Goal: Task Accomplishment & Management: Use online tool/utility

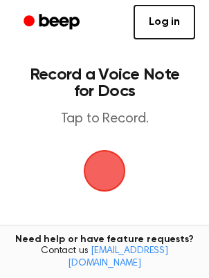
click at [112, 172] on span "button" at bounding box center [104, 170] width 39 height 39
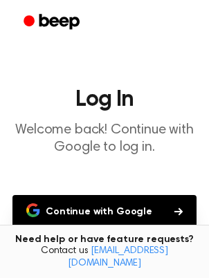
click at [109, 198] on button "Continue with Google" at bounding box center [104, 211] width 184 height 33
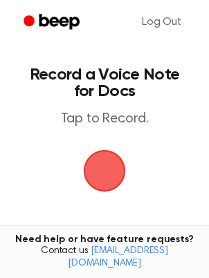
click at [103, 190] on span "button" at bounding box center [104, 170] width 39 height 39
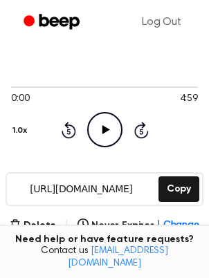
scroll to position [90, 0]
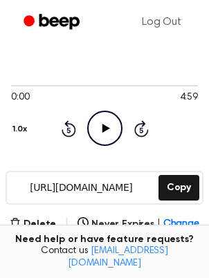
click at [102, 136] on icon "Play Audio" at bounding box center [104, 128] width 35 height 35
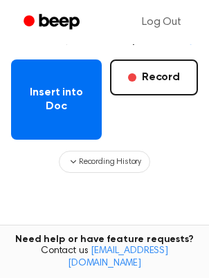
scroll to position [267, 0]
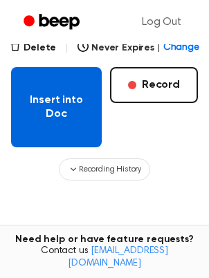
click at [75, 133] on button "Insert into Doc" at bounding box center [56, 107] width 90 height 80
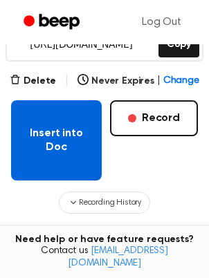
scroll to position [142, 0]
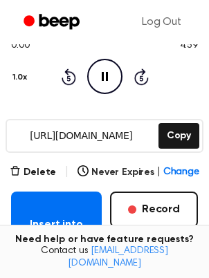
click at [157, 124] on div "https://beep.audio/PR4xHHa Copy" at bounding box center [105, 136] width 198 height 34
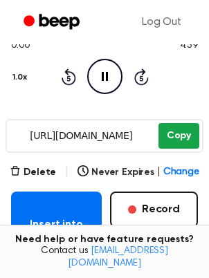
click at [169, 128] on button "Copy" at bounding box center [178, 136] width 41 height 26
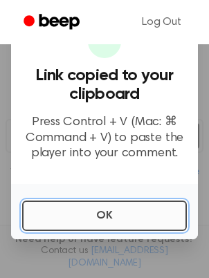
click at [82, 222] on button "OK" at bounding box center [104, 215] width 164 height 30
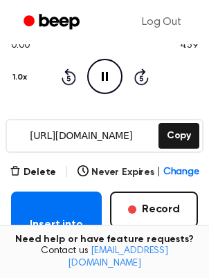
scroll to position [144, 0]
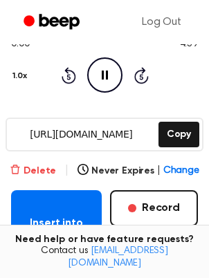
click at [33, 165] on button "Delete" at bounding box center [33, 171] width 46 height 15
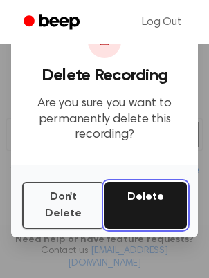
click at [148, 201] on button "Delete" at bounding box center [145, 205] width 82 height 47
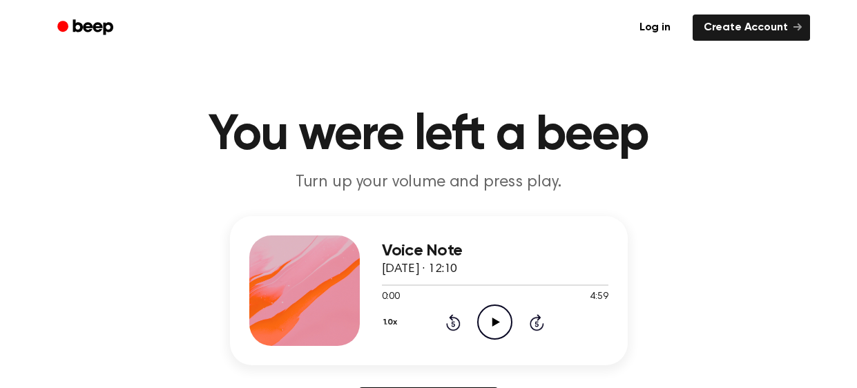
click at [491, 318] on icon "Play Audio" at bounding box center [494, 322] width 35 height 35
click at [488, 329] on icon "Play Audio" at bounding box center [494, 322] width 35 height 35
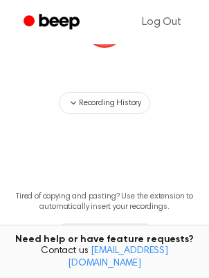
scroll to position [144, 0]
